Goal: Information Seeking & Learning: Learn about a topic

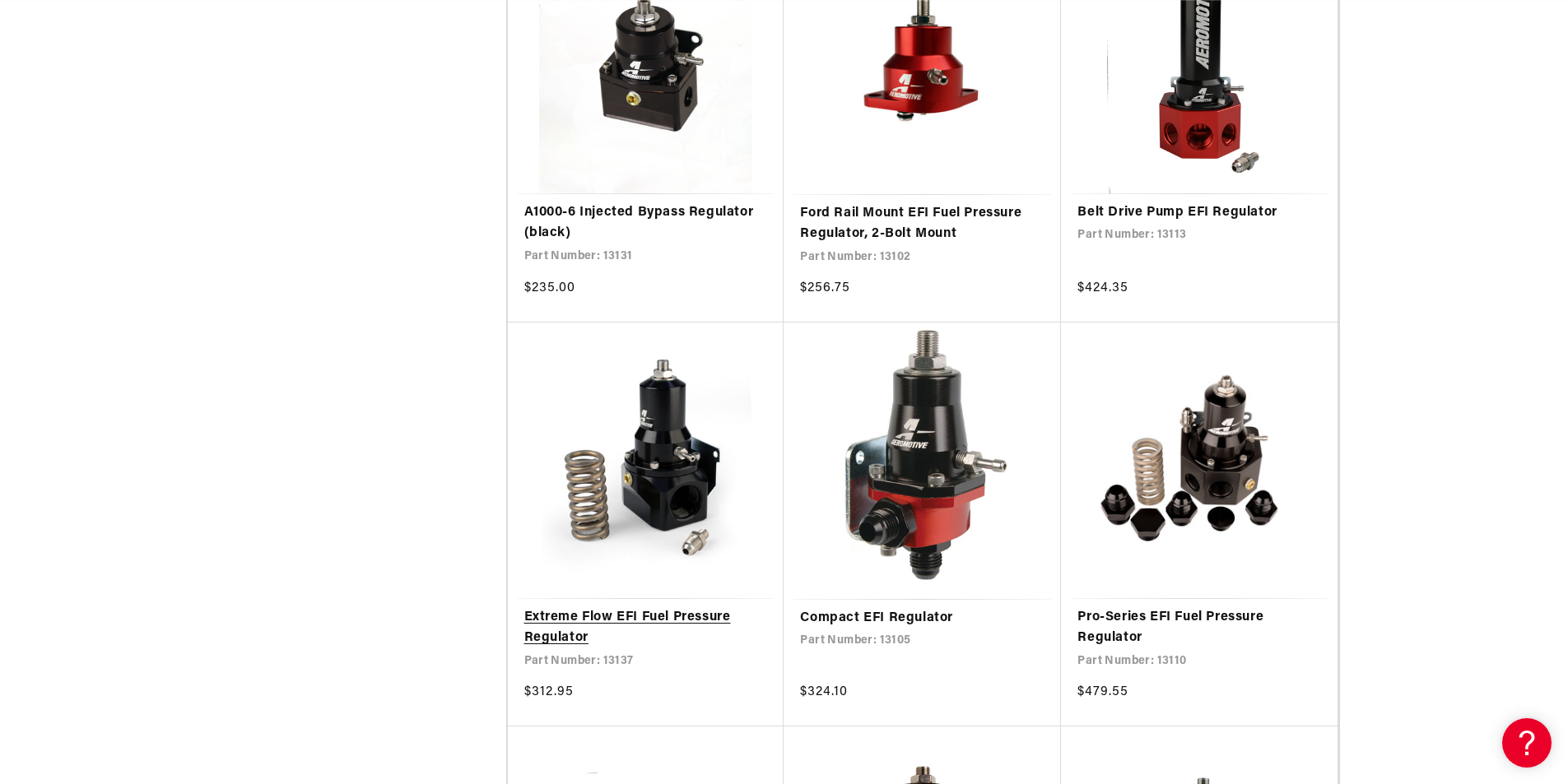
click at [707, 607] on link "Extreme Flow EFI Fuel Pressure Regulator" at bounding box center [646, 628] width 244 height 42
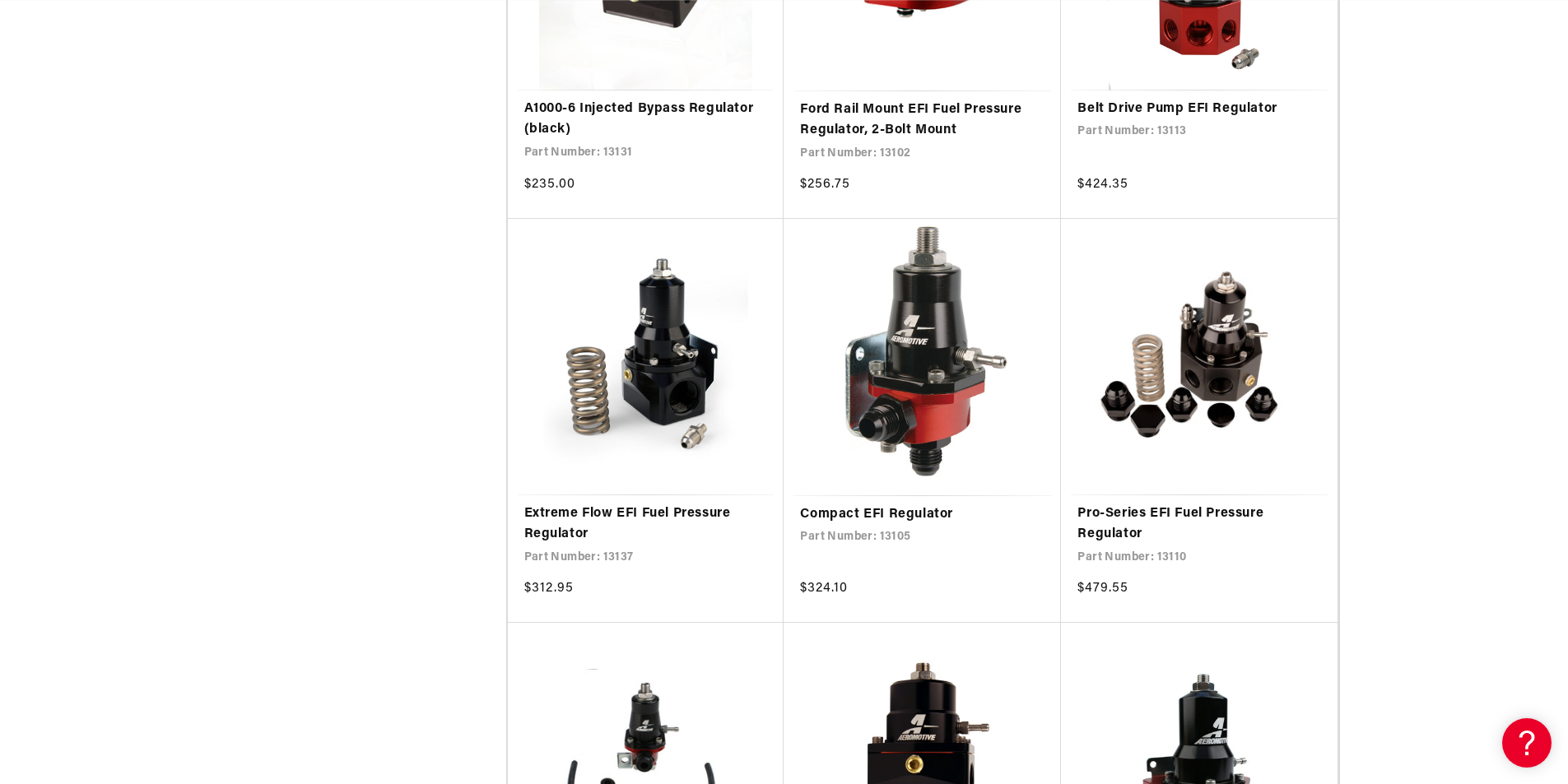
scroll to position [0, 1030]
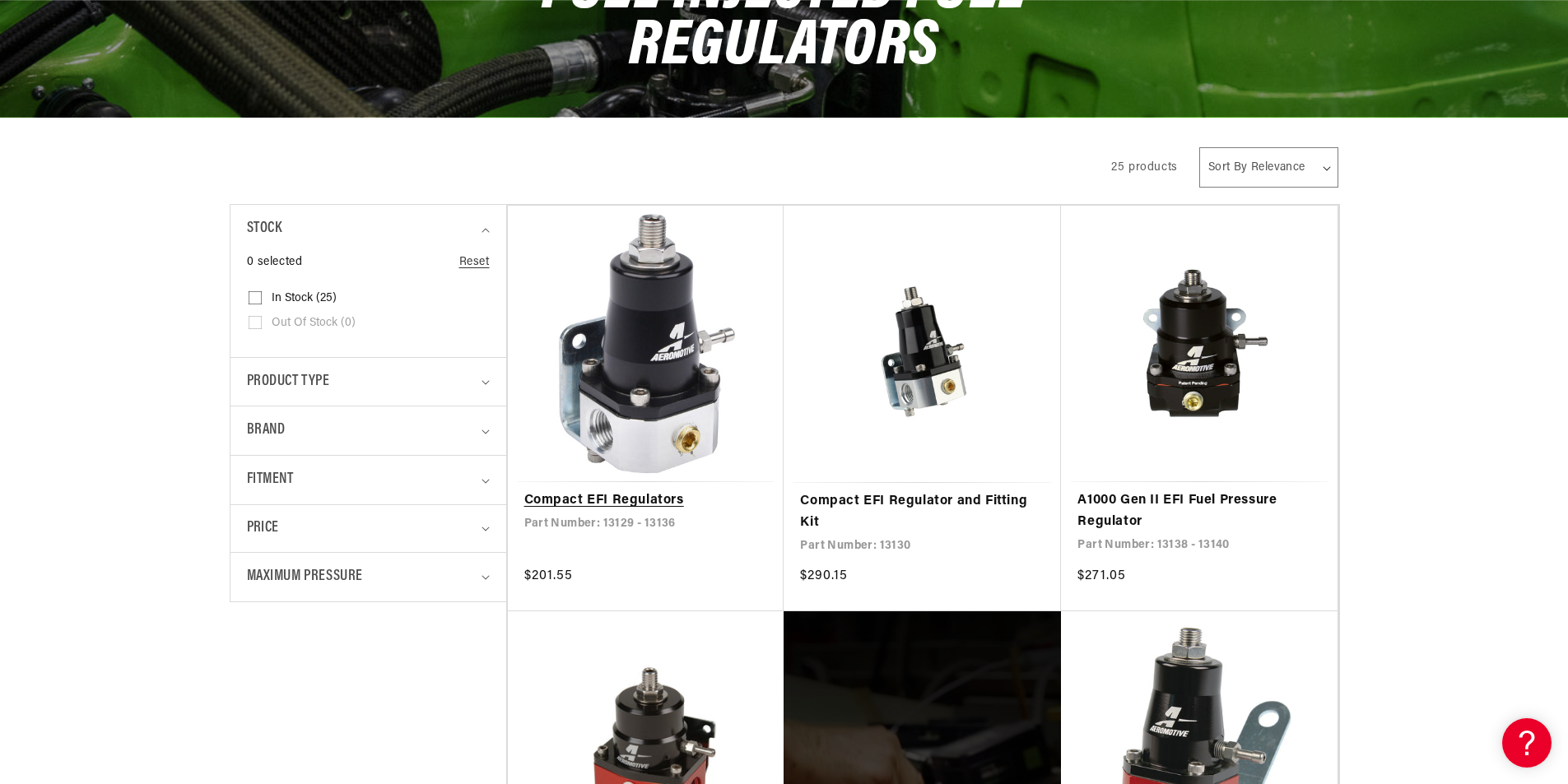
click at [654, 496] on link "Compact EFI Regulators" at bounding box center [646, 501] width 244 height 22
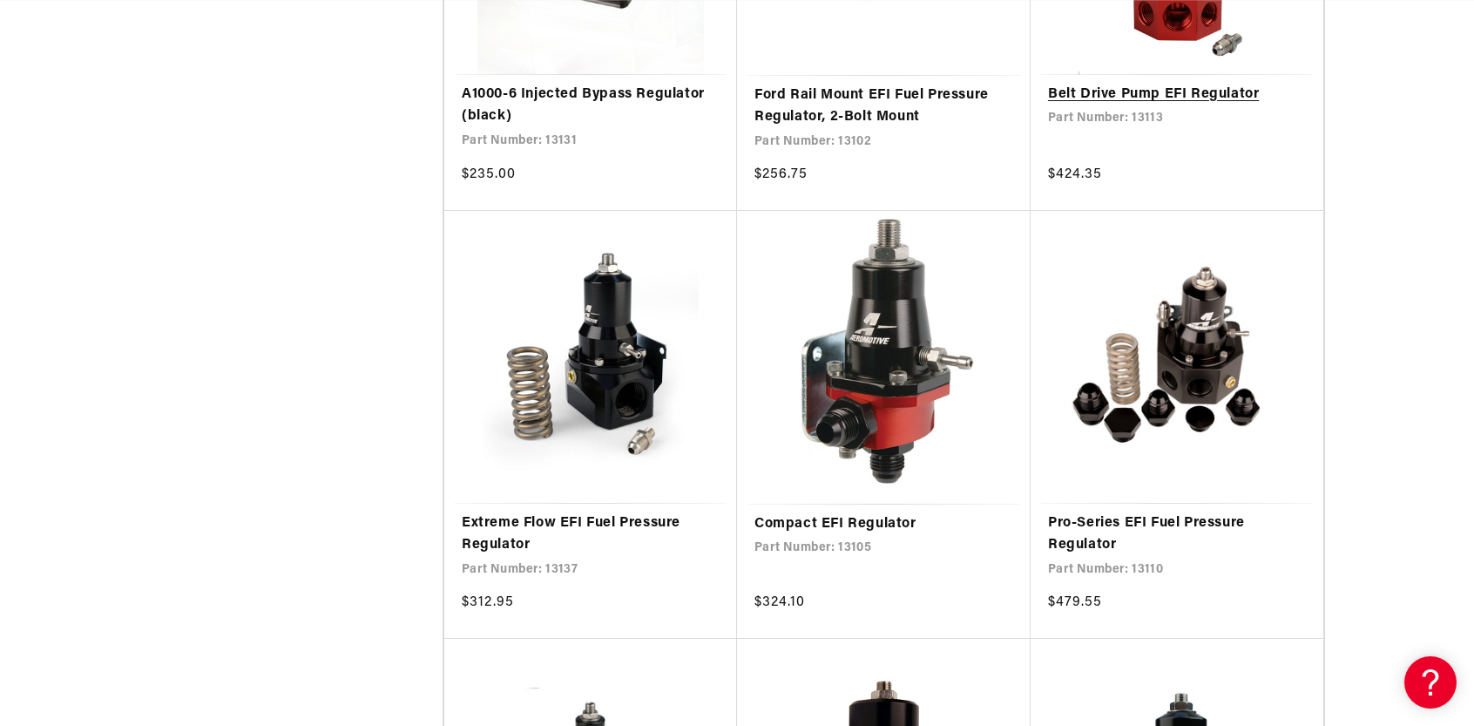
scroll to position [0, 0]
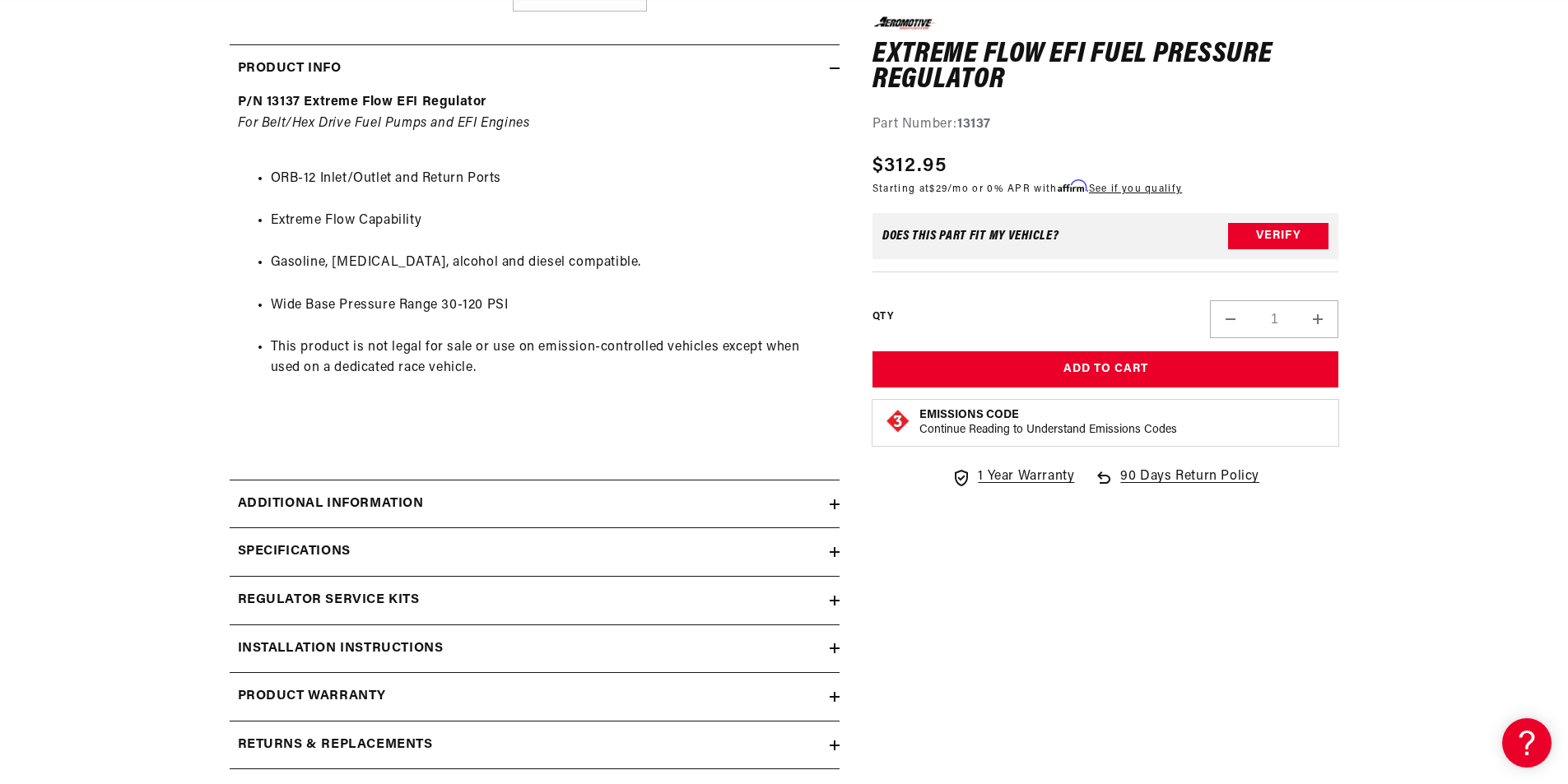
scroll to position [0, 2088]
click at [398, 498] on h2 "Additional information" at bounding box center [331, 504] width 186 height 22
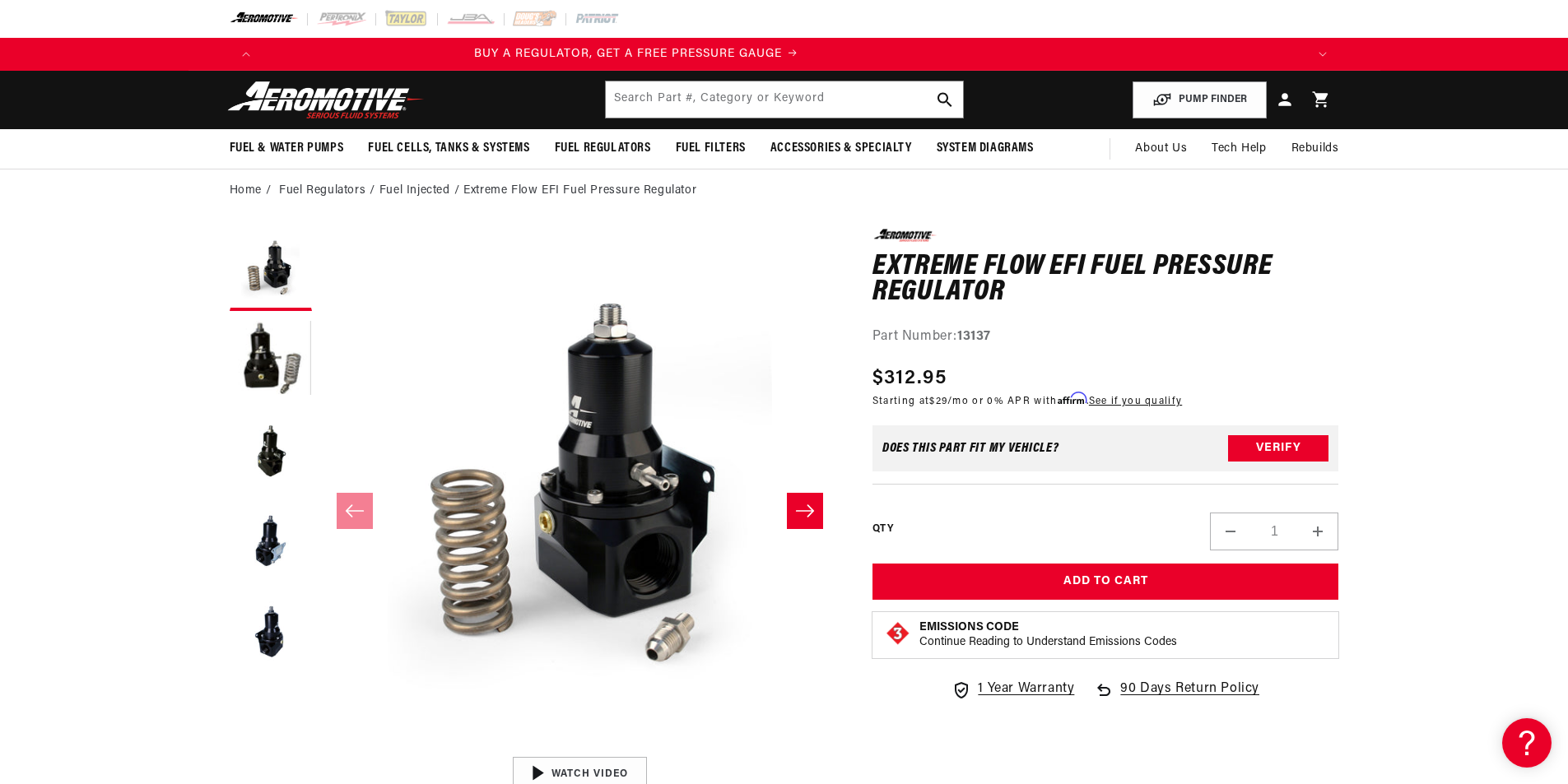
scroll to position [0, 53]
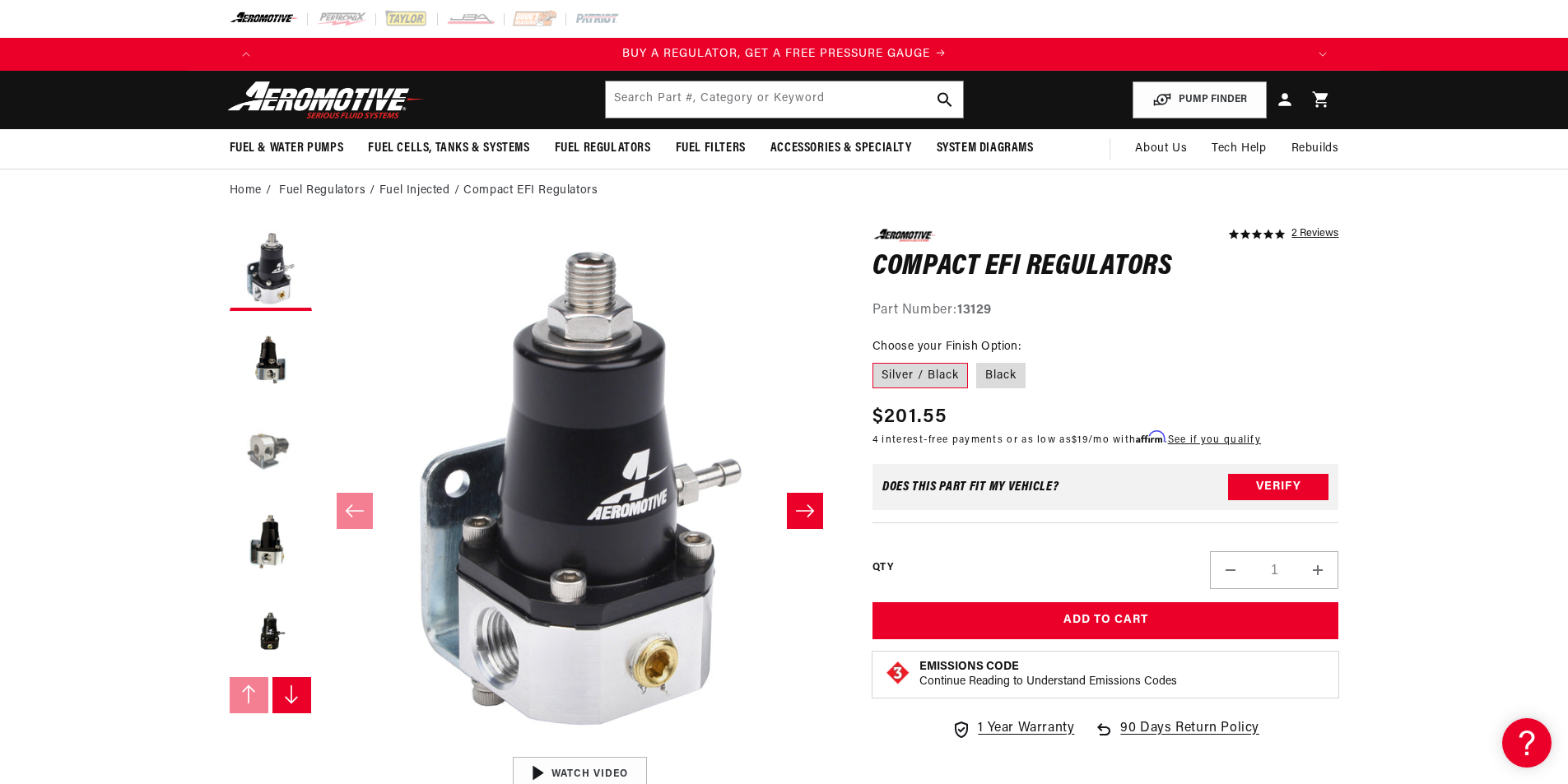
scroll to position [1, 0]
click at [267, 454] on button "Load image 3 in gallery view" at bounding box center [270, 451] width 82 height 82
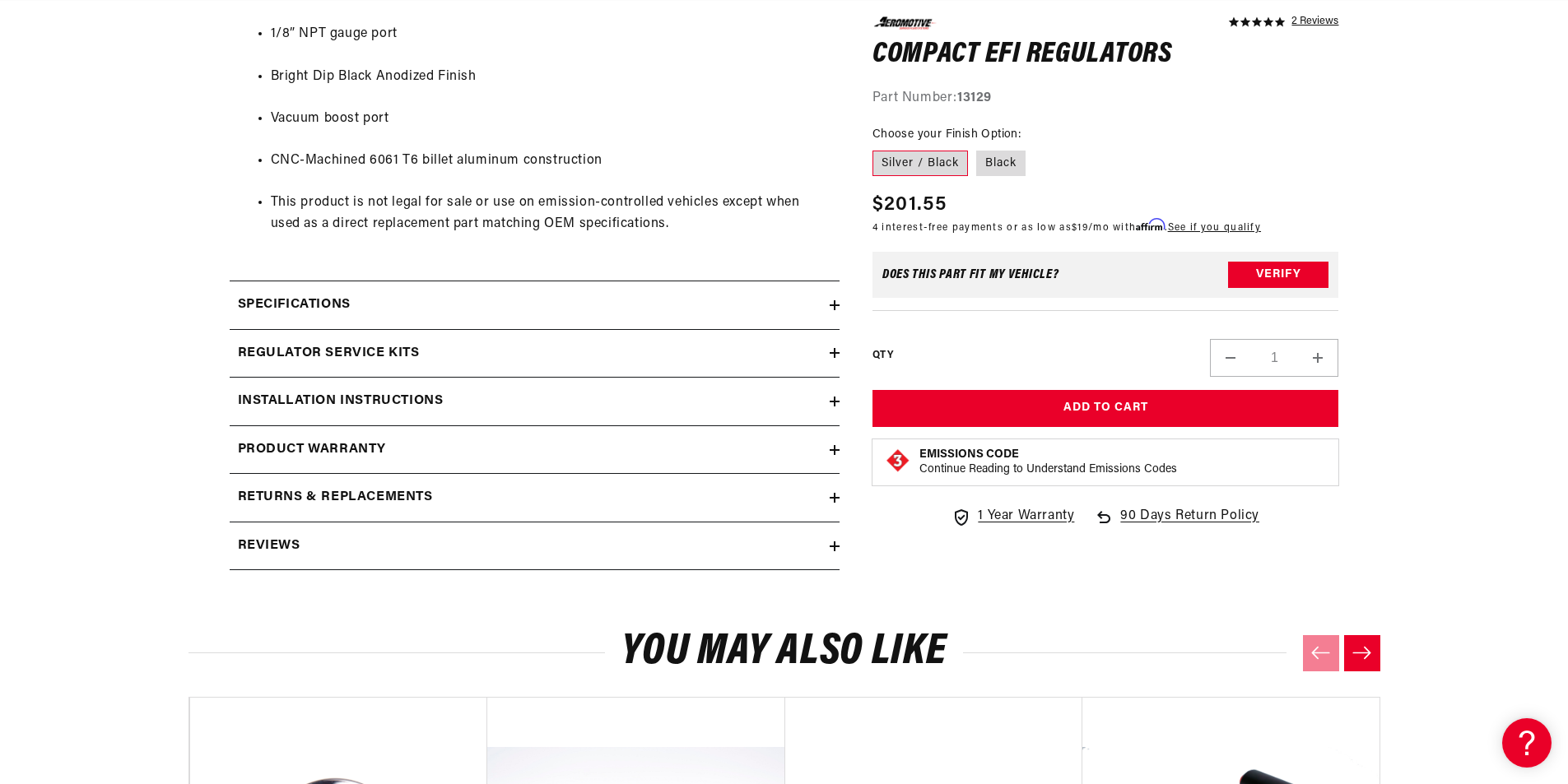
scroll to position [926, 0]
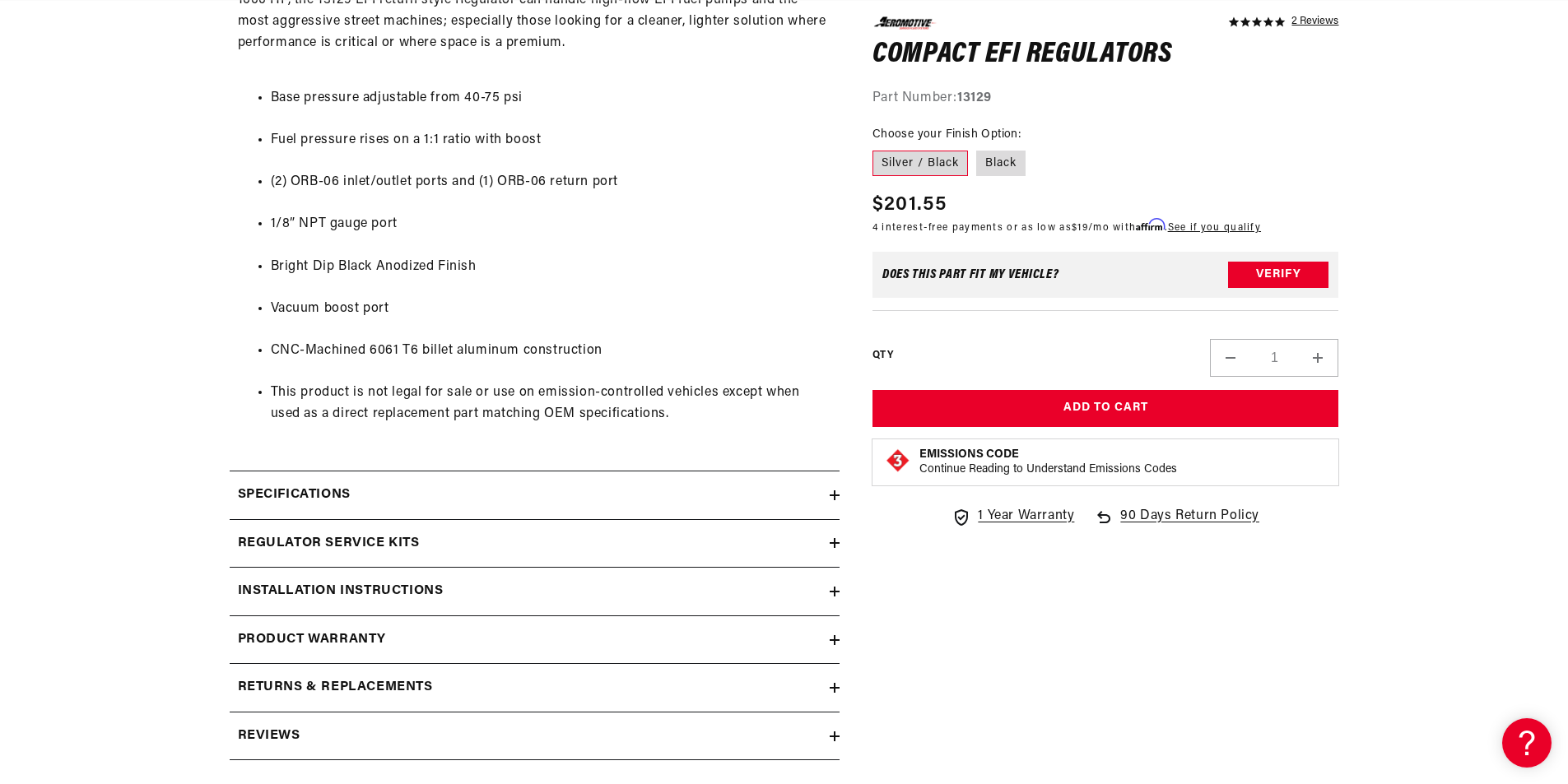
click at [526, 501] on div "Specifications" at bounding box center [529, 495] width 600 height 22
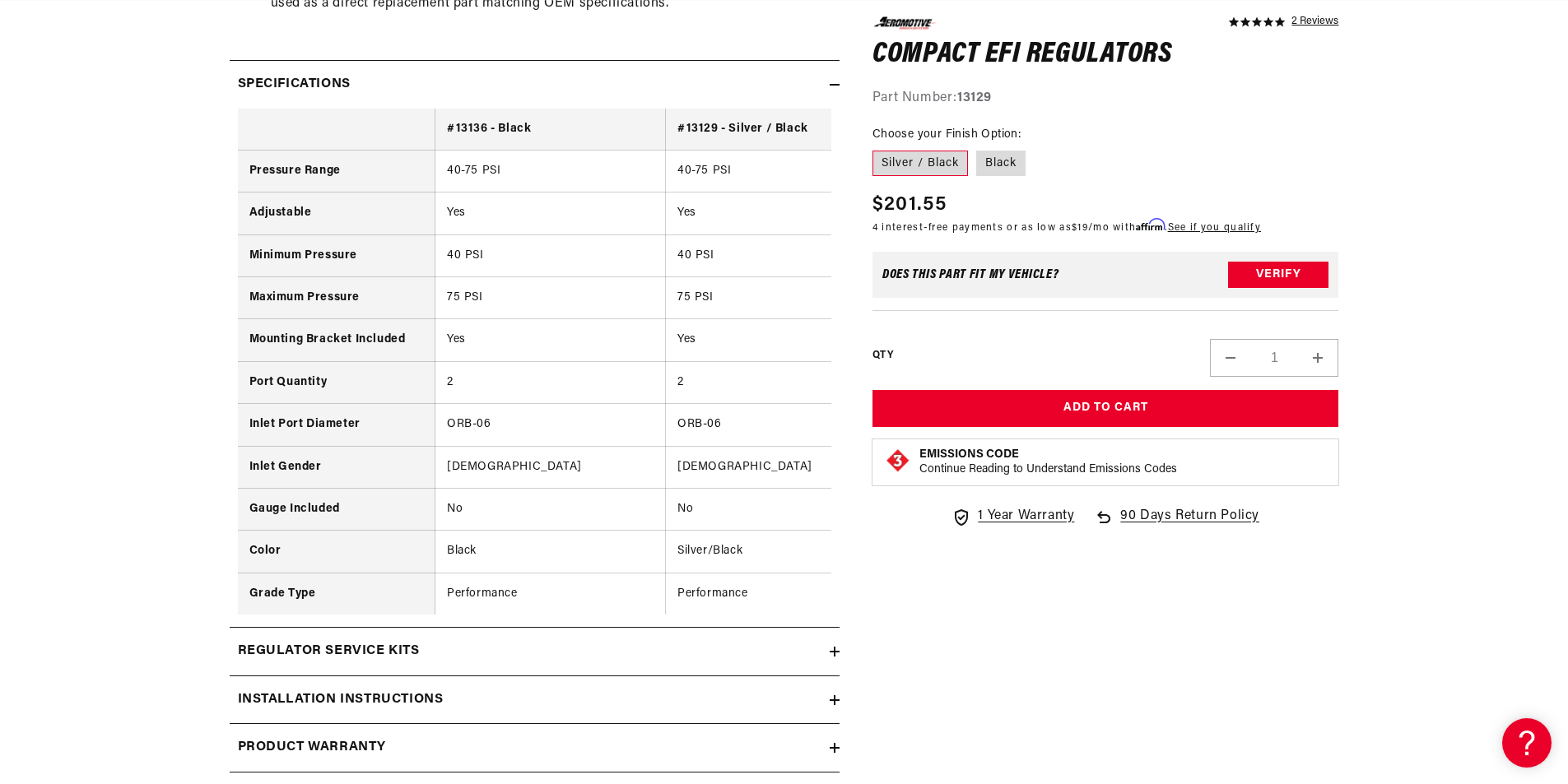
scroll to position [0, 0]
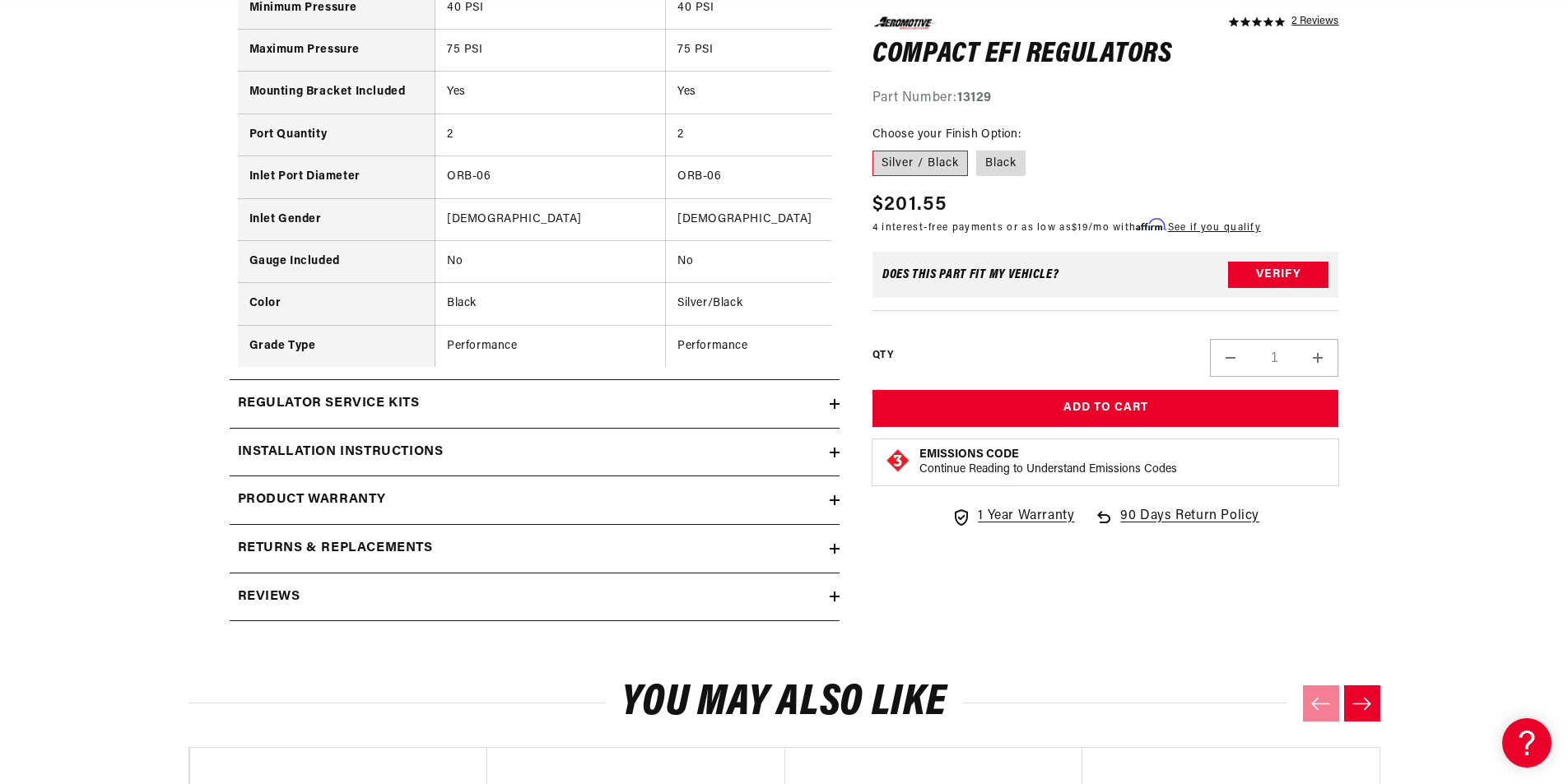
click at [369, 464] on h2 "Installation Instructions" at bounding box center [341, 452] width 206 height 22
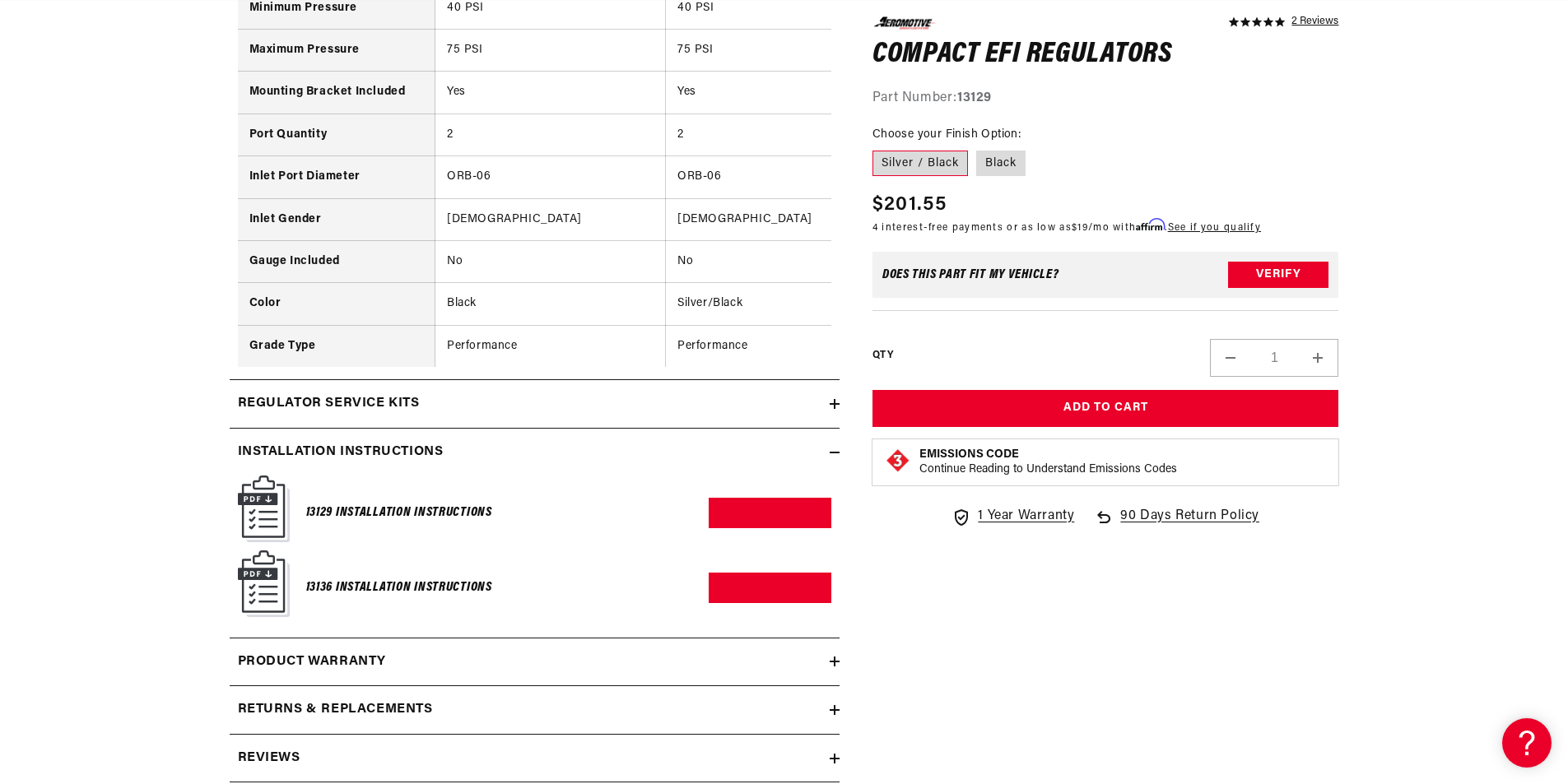
click at [381, 415] on h2 "Regulator Service Kits" at bounding box center [329, 404] width 182 height 22
